Goal: Navigation & Orientation: Understand site structure

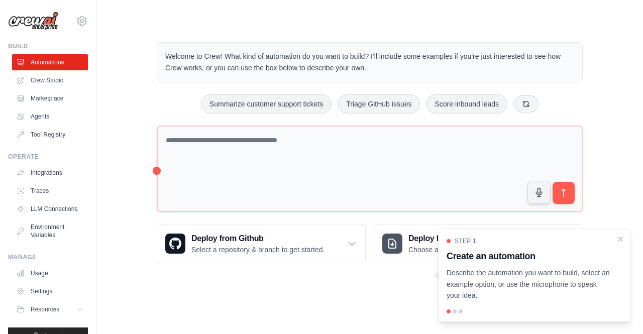
click at [516, 286] on p "Describe the automation you want to build, select an example option, or use the…" at bounding box center [529, 284] width 164 height 34
click at [455, 311] on div at bounding box center [455, 311] width 4 height 4
click at [618, 239] on icon "Close walkthrough" at bounding box center [620, 238] width 9 height 9
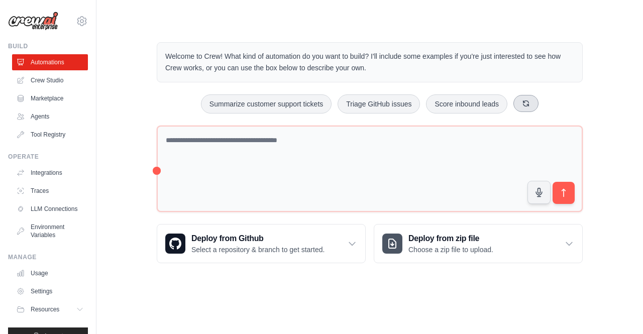
click at [530, 104] on icon at bounding box center [526, 103] width 8 height 8
click at [535, 104] on icon at bounding box center [537, 103] width 8 height 8
click at [47, 81] on link "Crew Studio" at bounding box center [51, 80] width 76 height 16
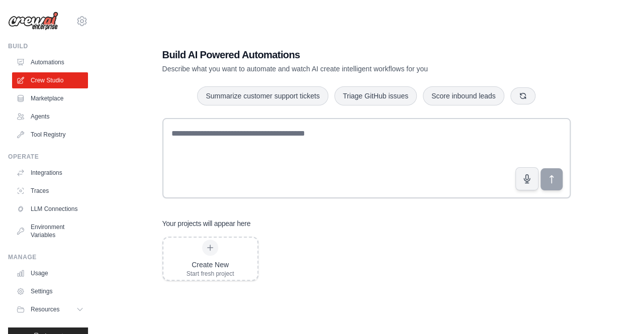
scroll to position [20, 0]
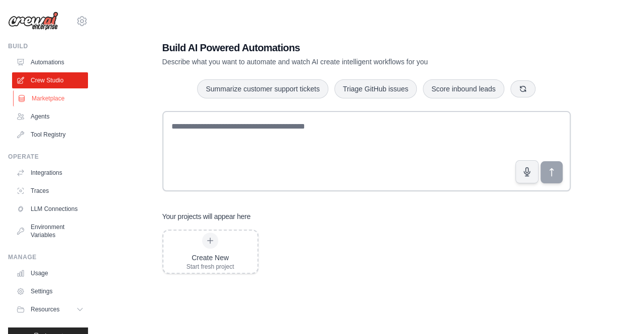
click at [50, 100] on link "Marketplace" at bounding box center [51, 98] width 76 height 16
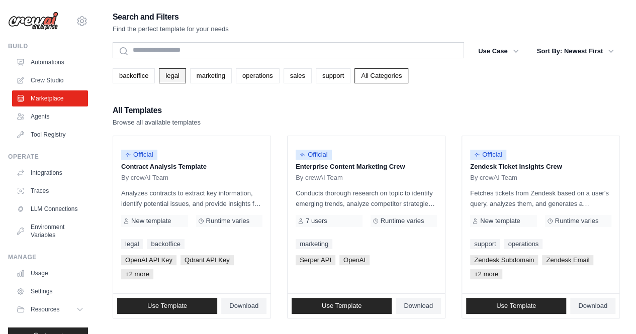
click at [170, 74] on link "legal" at bounding box center [172, 75] width 27 height 15
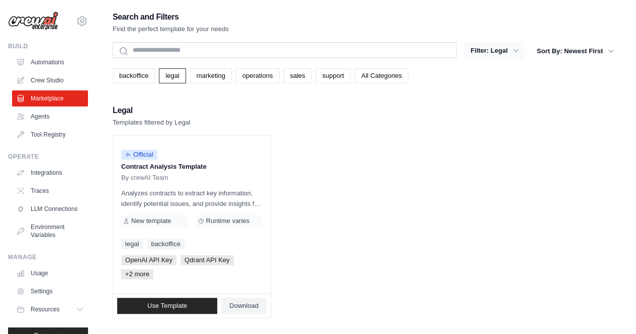
click at [519, 51] on icon "button" at bounding box center [515, 51] width 10 height 10
click at [517, 51] on icon "button" at bounding box center [515, 51] width 10 height 10
click at [515, 51] on icon "button" at bounding box center [515, 51] width 10 height 10
click at [38, 117] on link "Agents" at bounding box center [51, 117] width 76 height 16
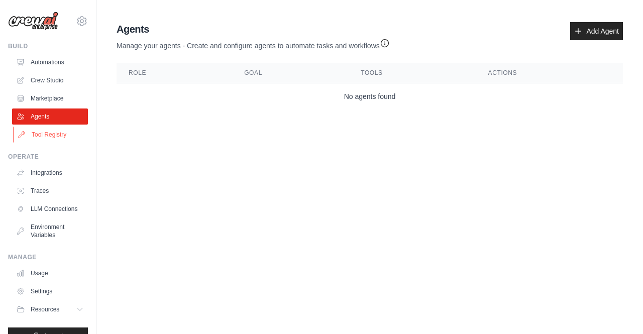
click at [45, 137] on link "Tool Registry" at bounding box center [51, 135] width 76 height 16
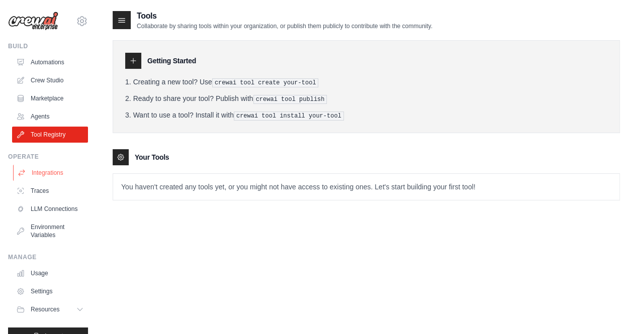
click at [52, 174] on link "Integrations" at bounding box center [51, 173] width 76 height 16
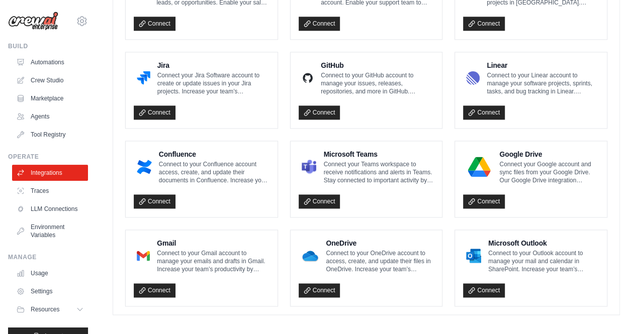
scroll to position [606, 0]
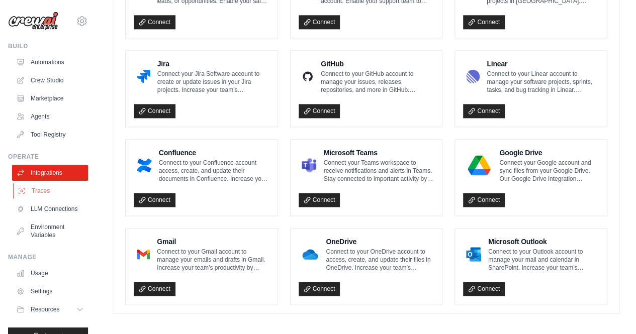
click at [36, 193] on link "Traces" at bounding box center [51, 191] width 76 height 16
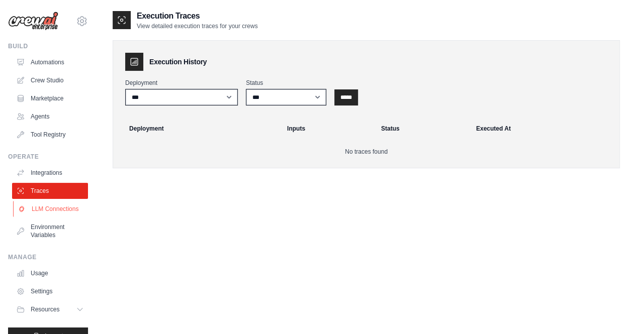
click at [54, 216] on link "LLM Connections" at bounding box center [51, 209] width 76 height 16
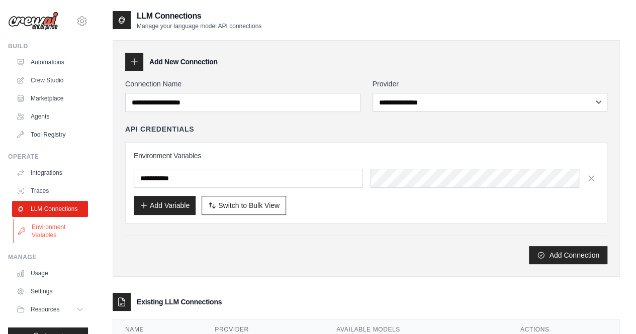
click at [48, 234] on link "Environment Variables" at bounding box center [51, 231] width 76 height 24
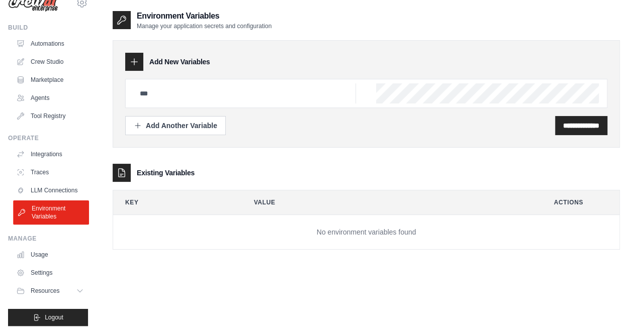
scroll to position [26, 0]
click at [39, 255] on link "Usage" at bounding box center [51, 255] width 76 height 16
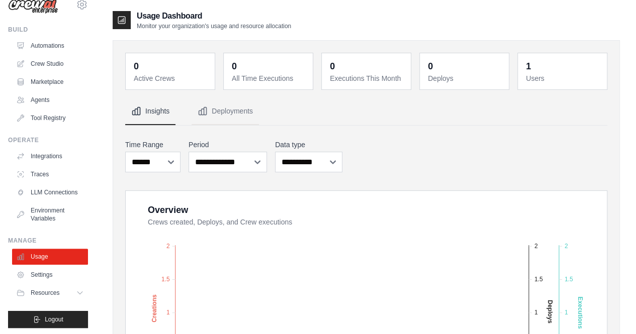
scroll to position [26, 0]
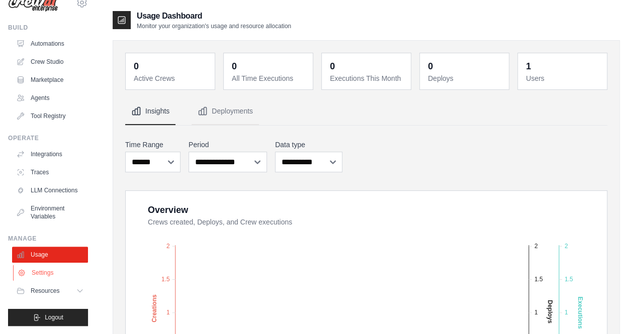
click at [44, 273] on link "Settings" at bounding box center [51, 273] width 76 height 16
click at [48, 292] on span "Resources" at bounding box center [46, 291] width 29 height 8
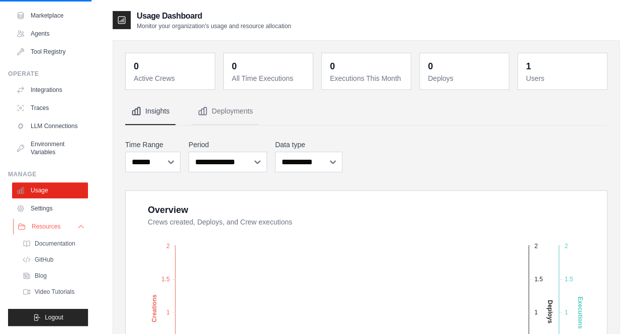
scroll to position [90, 0]
click at [62, 243] on span "Documentation" at bounding box center [56, 244] width 41 height 8
